Goal: Task Accomplishment & Management: Use online tool/utility

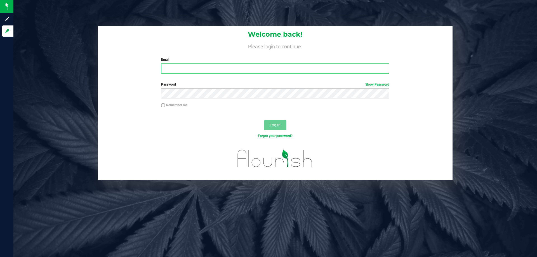
click at [273, 72] on input "Email" at bounding box center [275, 68] width 228 height 10
type input "kgarcia@liveparallel.com"
click at [264, 120] on button "Log In" at bounding box center [275, 125] width 22 height 10
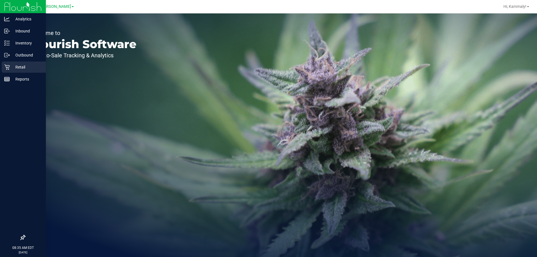
click at [1, 63] on link "Retail" at bounding box center [23, 68] width 46 height 12
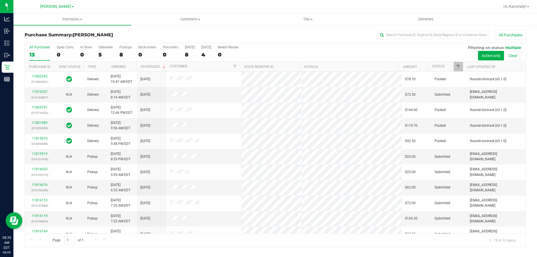
click at [315, 26] on div "Purchase Summary: Brandon WC All Purchases All Purchases 13 Open Carts 0 In Sto…" at bounding box center [274, 139] width 523 height 228
click at [314, 23] on uib-tab-heading "Tills Manage tills Reconcile e-payments" at bounding box center [307, 19] width 117 height 11
click at [298, 33] on li "Manage tills" at bounding box center [308, 33] width 118 height 7
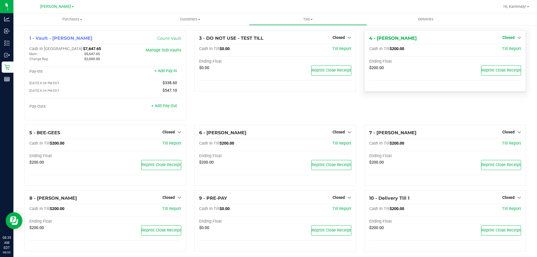
click at [511, 39] on link "Closed" at bounding box center [511, 37] width 19 height 4
click at [508, 49] on link "Open Till" at bounding box center [508, 49] width 15 height 4
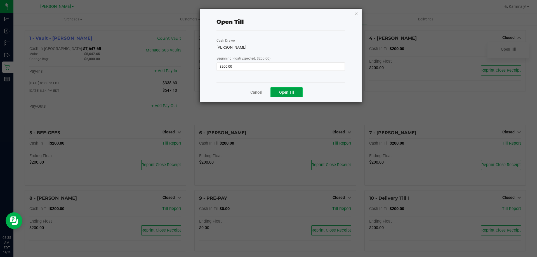
click at [292, 89] on button "Open Till" at bounding box center [286, 92] width 32 height 10
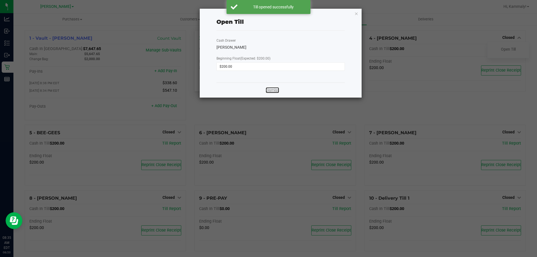
click at [276, 91] on link "Dismiss" at bounding box center [272, 90] width 13 height 6
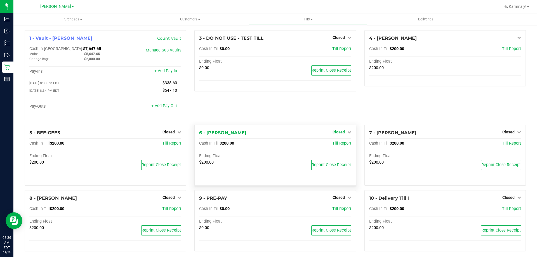
click at [340, 133] on span "Closed" at bounding box center [338, 132] width 12 height 4
click at [339, 141] on div "Open Till" at bounding box center [338, 143] width 41 height 7
click at [335, 146] on link "Open Till" at bounding box center [338, 143] width 15 height 4
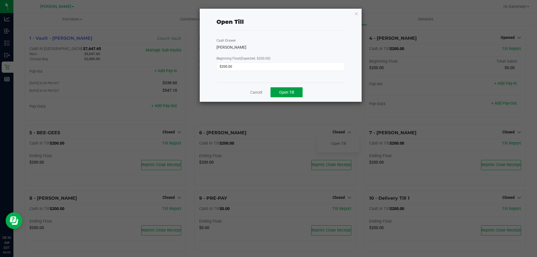
click at [289, 90] on span "Open Till" at bounding box center [286, 92] width 15 height 4
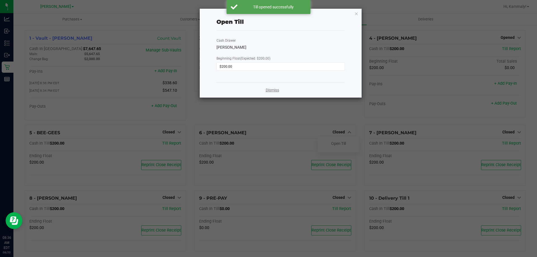
click at [270, 91] on link "Dismiss" at bounding box center [272, 90] width 13 height 6
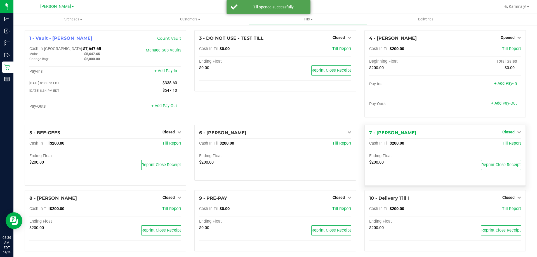
click at [506, 134] on span "Closed" at bounding box center [508, 132] width 12 height 4
click at [501, 145] on link "Open Till" at bounding box center [508, 143] width 15 height 4
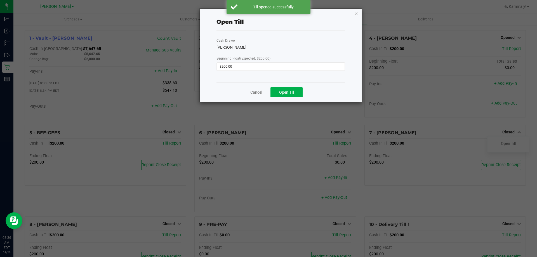
click at [285, 86] on div "Cancel Open Till" at bounding box center [280, 91] width 128 height 19
click at [285, 97] on button "Open Till" at bounding box center [286, 92] width 32 height 10
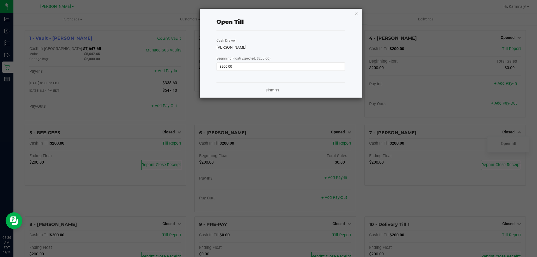
click at [273, 89] on link "Dismiss" at bounding box center [272, 90] width 13 height 6
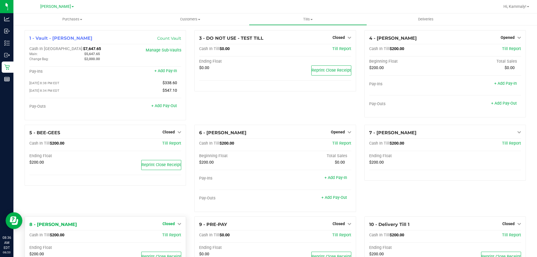
click at [167, 225] on span "Closed" at bounding box center [168, 223] width 12 height 4
click at [166, 236] on link "Open Till" at bounding box center [168, 235] width 15 height 4
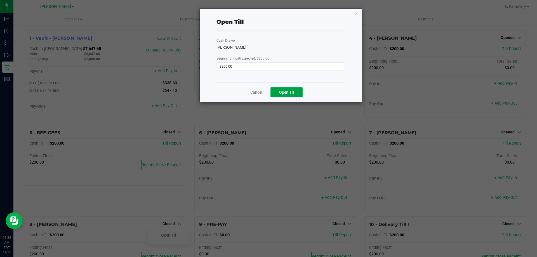
click at [292, 89] on button "Open Till" at bounding box center [286, 92] width 32 height 10
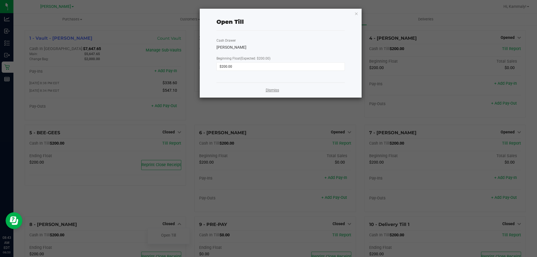
click at [277, 90] on link "Dismiss" at bounding box center [272, 90] width 13 height 6
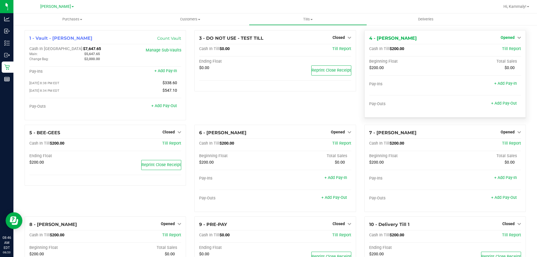
click at [509, 37] on span "Opened" at bounding box center [507, 37] width 14 height 4
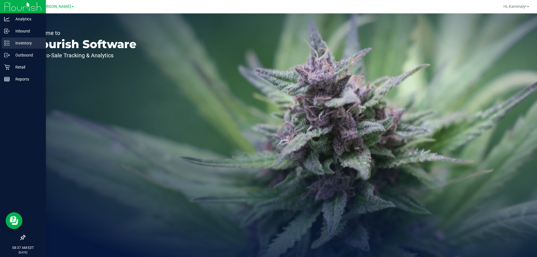
click at [8, 45] on line at bounding box center [7, 45] width 3 height 0
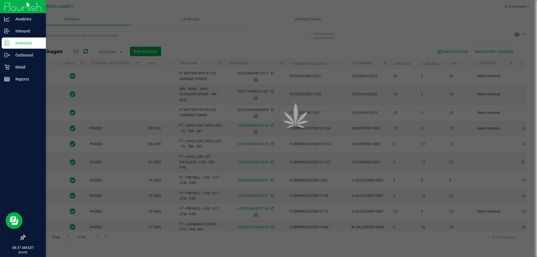
type input "[DATE]"
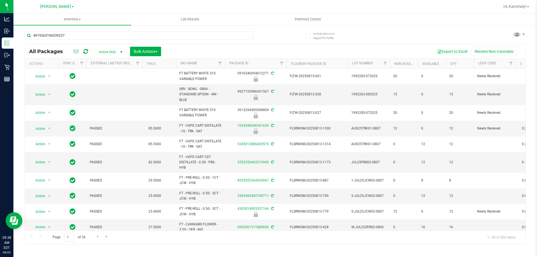
type input "4919263196539237"
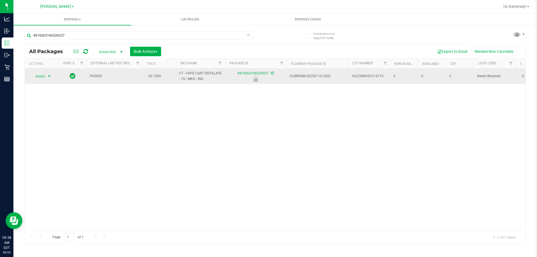
click at [49, 78] on span "select" at bounding box center [49, 76] width 4 height 4
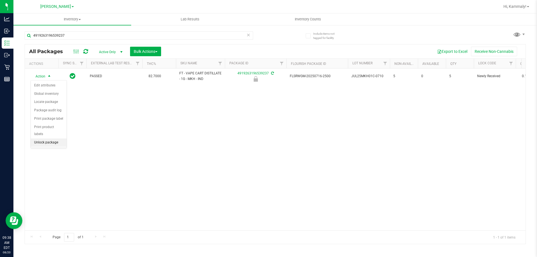
click at [60, 138] on li "Unlock package" at bounding box center [49, 142] width 36 height 8
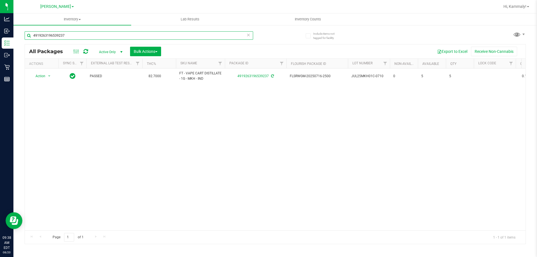
click at [115, 36] on input "4919263196539237" at bounding box center [139, 35] width 228 height 8
type input "4284837938496454"
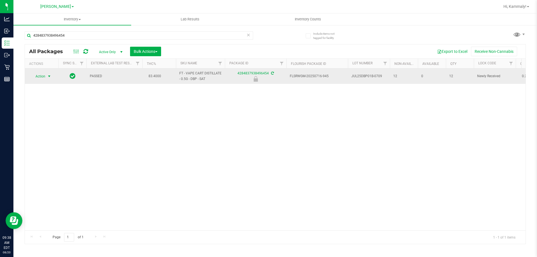
click at [49, 77] on span "select" at bounding box center [49, 76] width 4 height 4
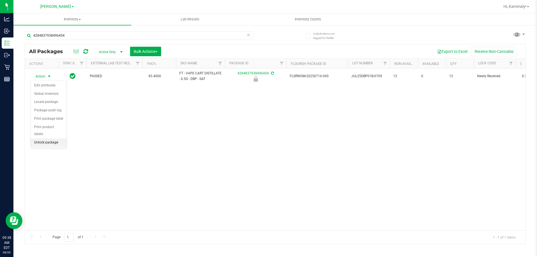
click at [57, 138] on li "Unlock package" at bounding box center [49, 142] width 36 height 8
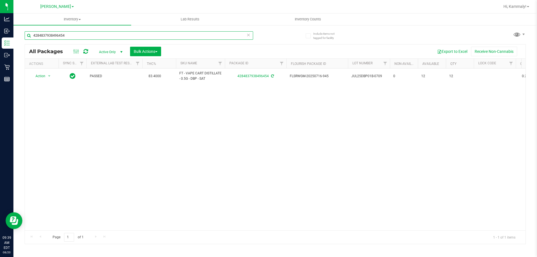
click at [95, 35] on input "4284837938496454" at bounding box center [139, 35] width 228 height 8
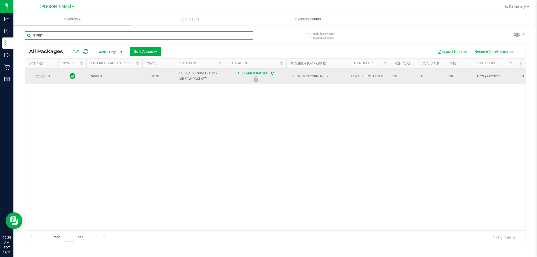
type input "97981"
click at [48, 76] on span "select" at bounding box center [49, 76] width 4 height 4
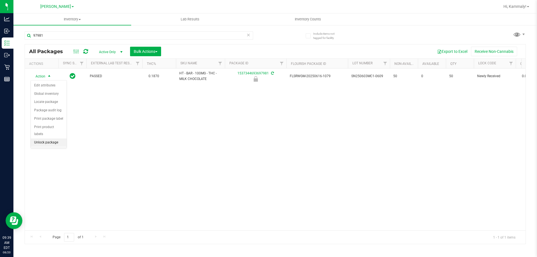
click at [58, 138] on li "Unlock package" at bounding box center [49, 142] width 36 height 8
